Goal: Transaction & Acquisition: Download file/media

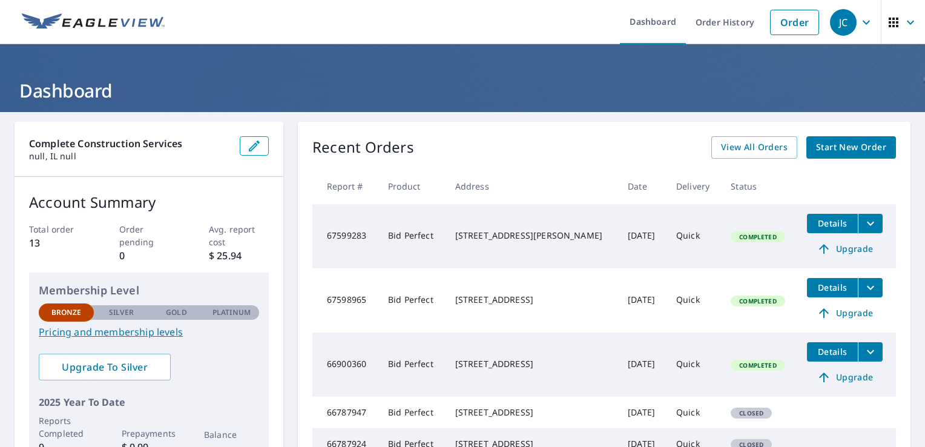
click at [864, 287] on icon "filesDropdownBtn-67598965" at bounding box center [871, 287] width 15 height 15
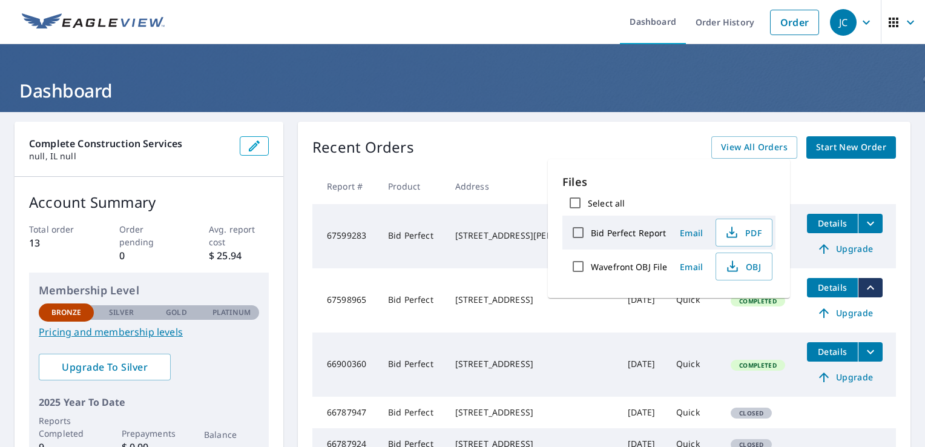
click at [479, 294] on div "[STREET_ADDRESS]" at bounding box center [532, 300] width 154 height 12
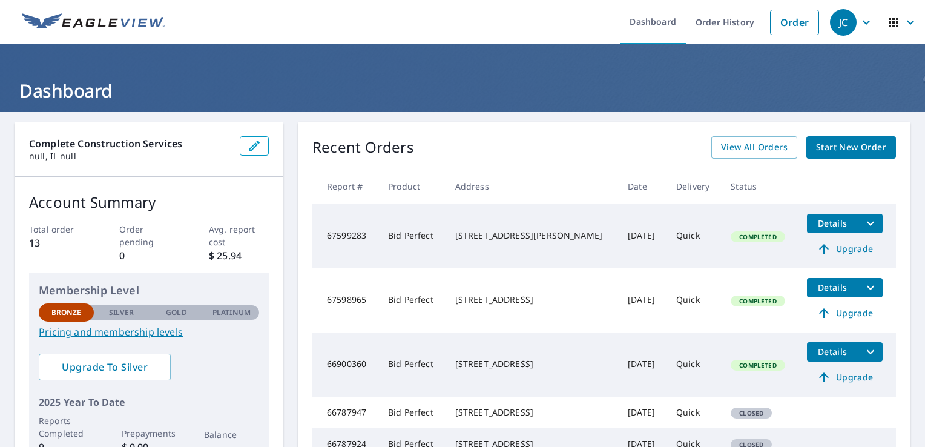
click at [479, 294] on div "[STREET_ADDRESS]" at bounding box center [532, 300] width 154 height 12
click at [816, 285] on span "Details" at bounding box center [833, 288] width 36 height 12
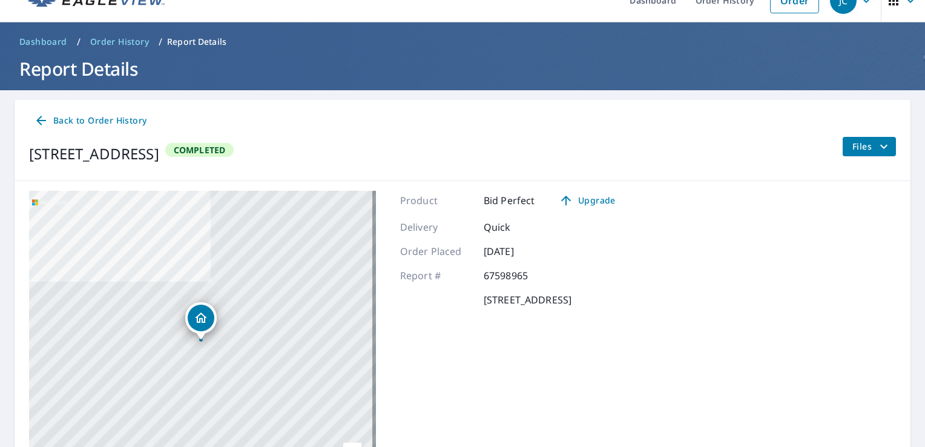
scroll to position [22, 0]
click at [877, 150] on icon "filesDropdownBtn-67598965" at bounding box center [884, 146] width 15 height 15
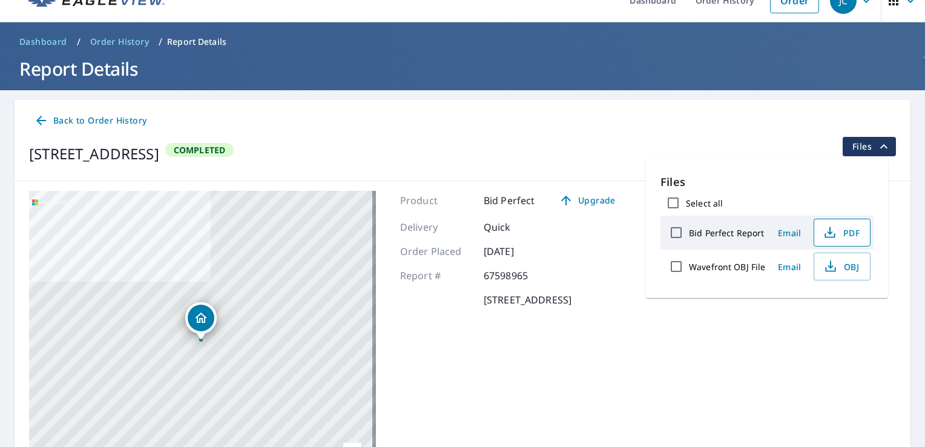
click at [849, 240] on button "PDF" at bounding box center [842, 233] width 57 height 28
